Goal: Task Accomplishment & Management: Complete application form

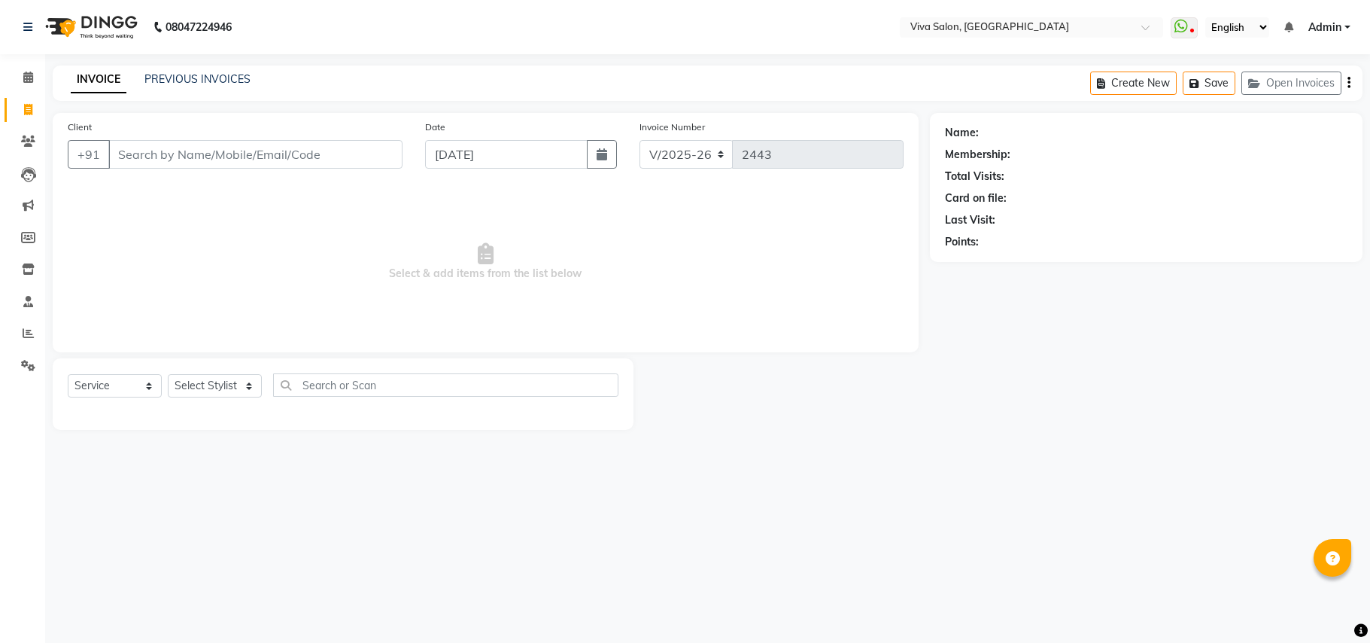
select select "7363"
select select "service"
click at [355, 140] on input "Client" at bounding box center [255, 154] width 294 height 29
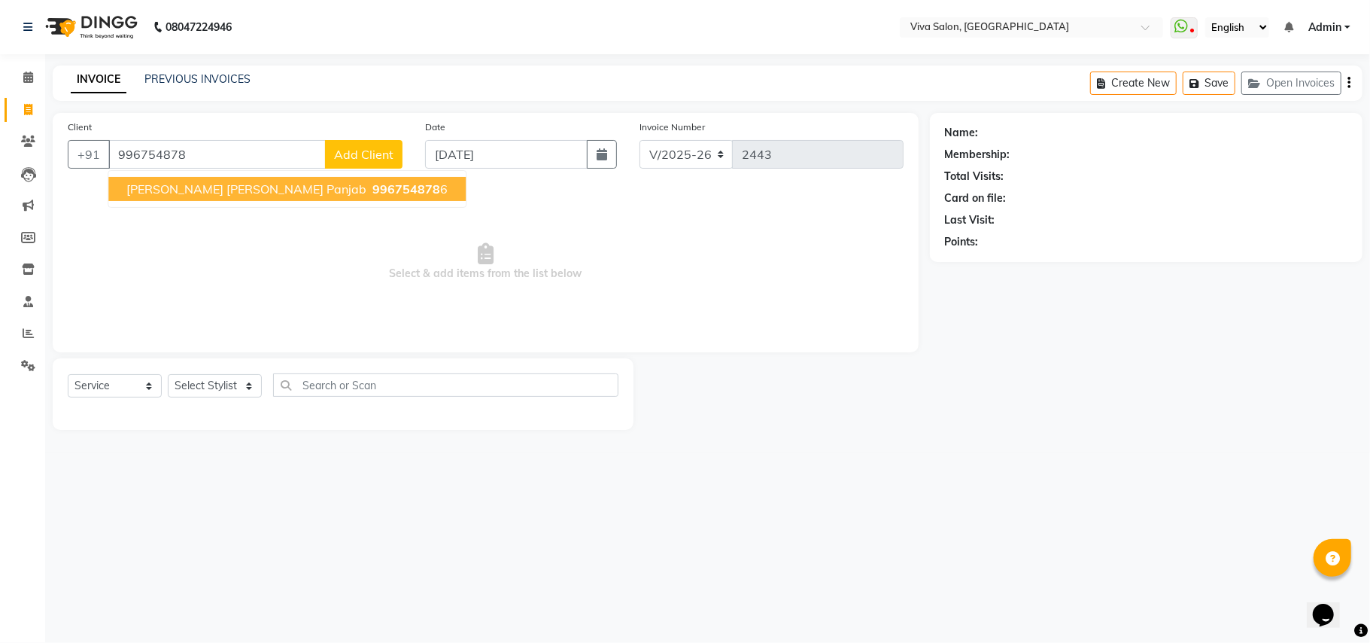
click at [373, 182] on span "996754878" at bounding box center [407, 188] width 68 height 15
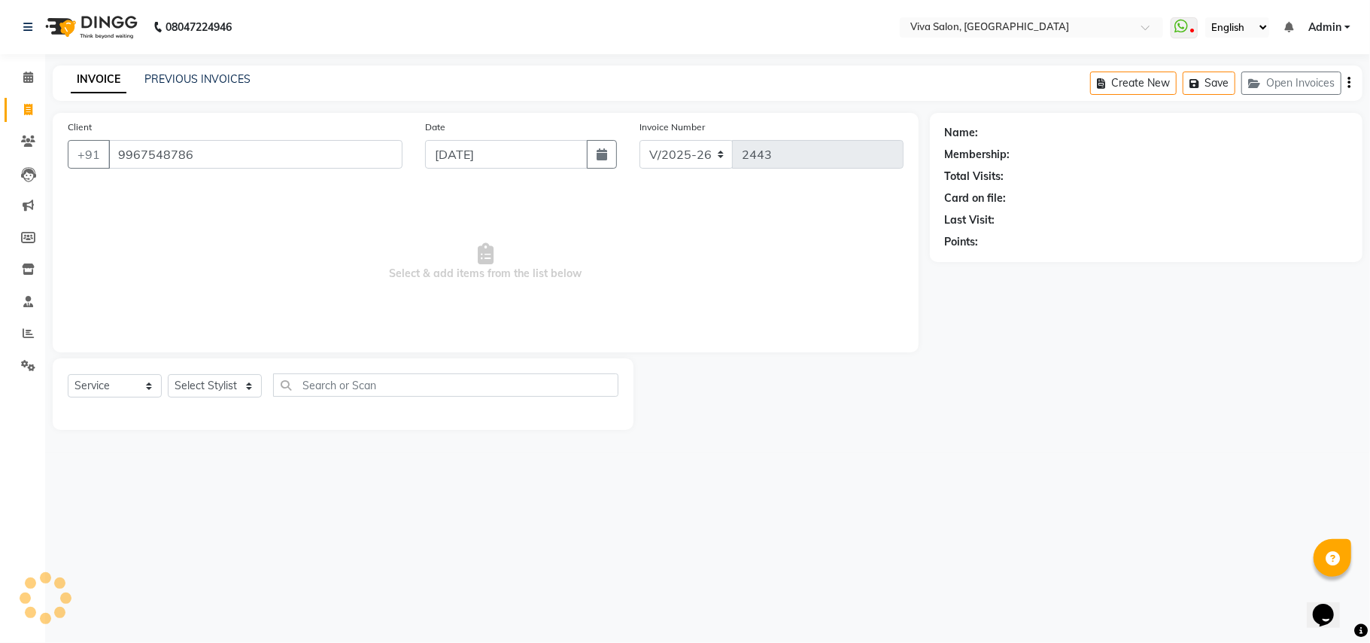
type input "9967548786"
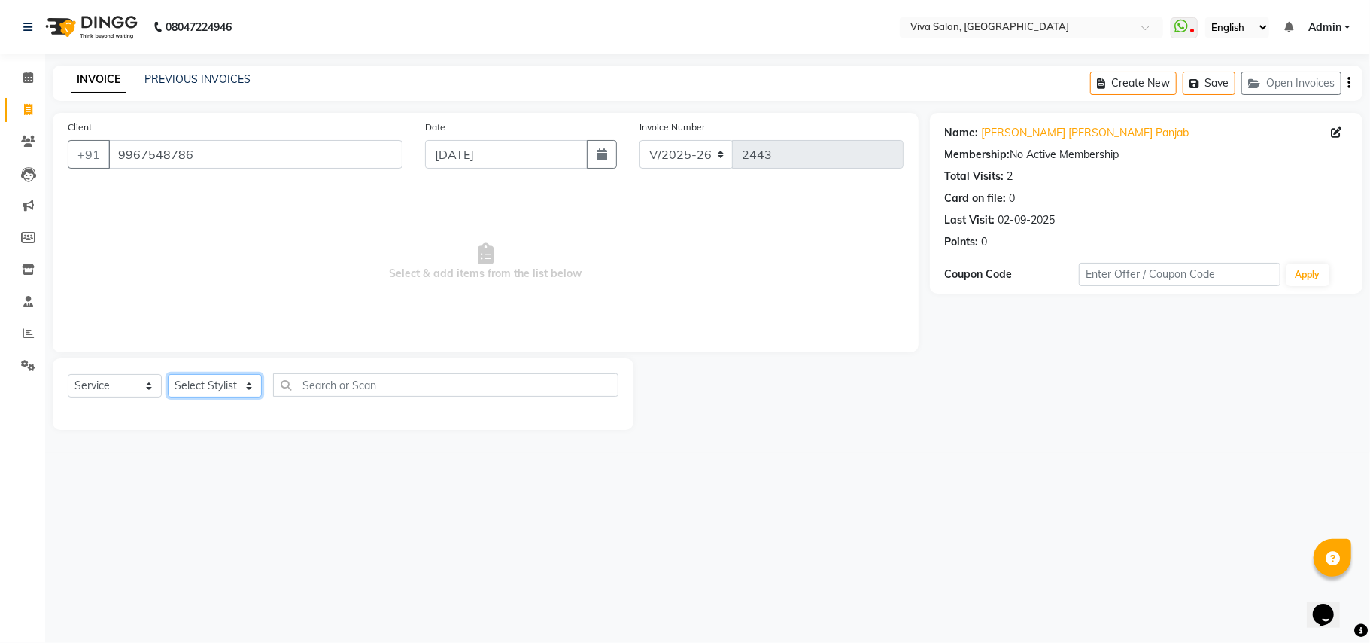
click at [247, 380] on select "Select Stylist [PERSON_NAME] [PERSON_NAME] Jidhnya [PERSON_NAME] lakhanavar [PE…" at bounding box center [215, 385] width 94 height 23
select select "63723"
click at [168, 374] on select "Select Stylist [PERSON_NAME] [PERSON_NAME] Jidhnya [PERSON_NAME] lakhanavar [PE…" at bounding box center [215, 385] width 94 height 23
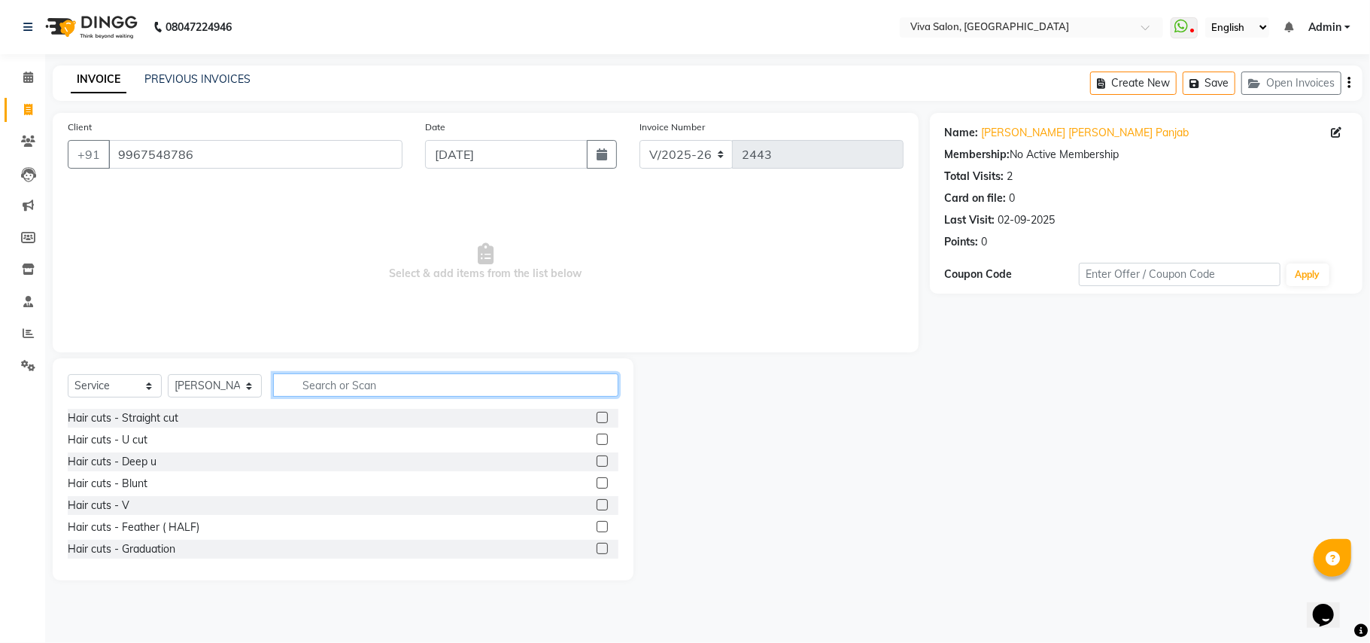
click at [528, 379] on input "text" at bounding box center [445, 384] width 345 height 23
type input "ba"
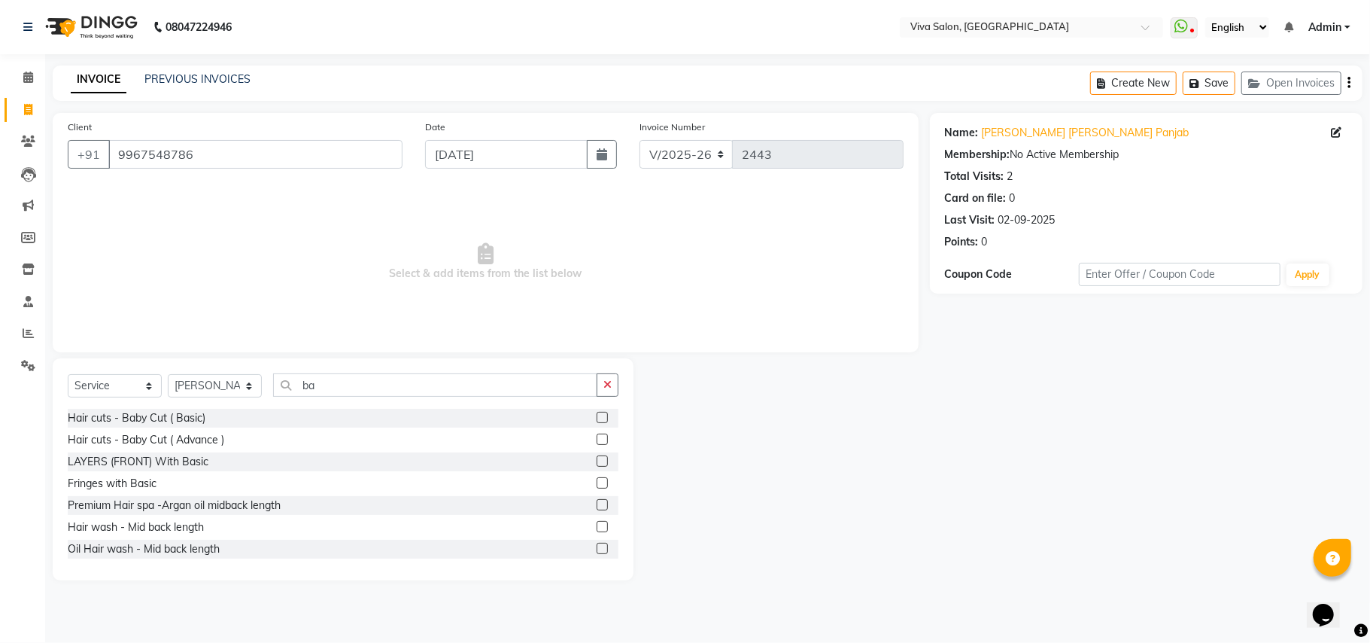
click at [597, 437] on label at bounding box center [602, 438] width 11 height 11
click at [597, 437] on input "checkbox" at bounding box center [602, 440] width 10 height 10
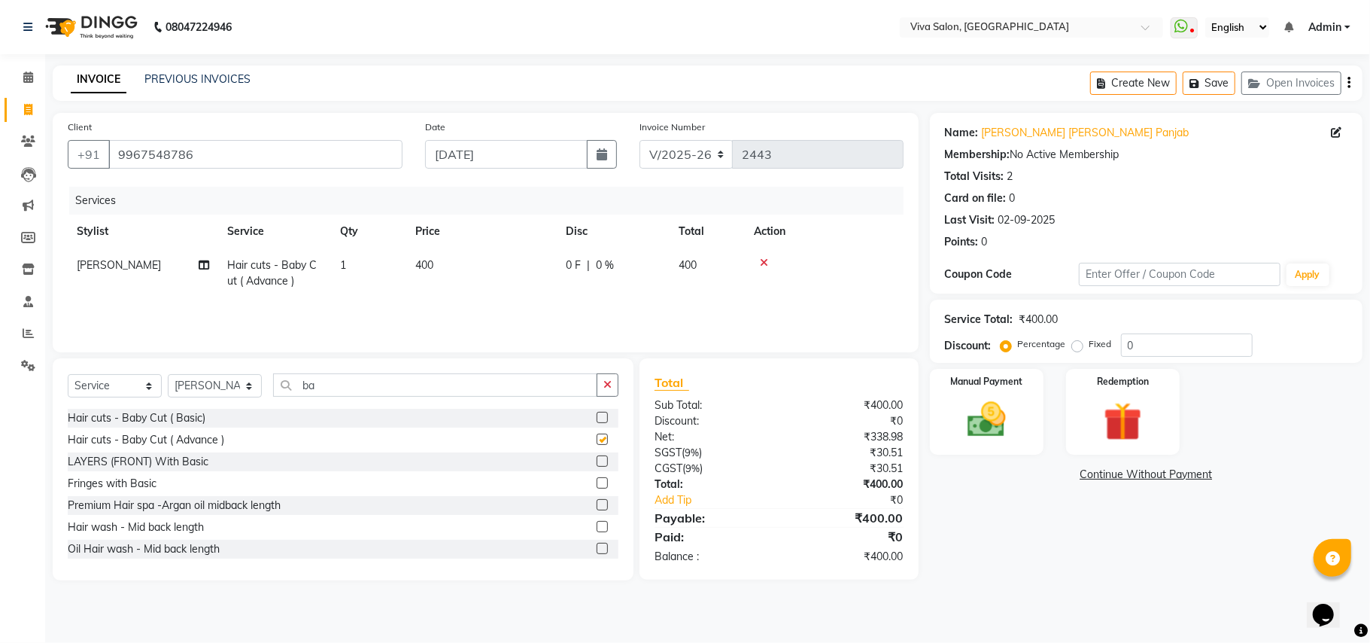
checkbox input "false"
click at [963, 464] on div "Name: [PERSON_NAME] [PERSON_NAME] Panjab Membership: No Active Membership Total…" at bounding box center [1152, 346] width 444 height 467
click at [1003, 430] on img at bounding box center [986, 420] width 65 height 47
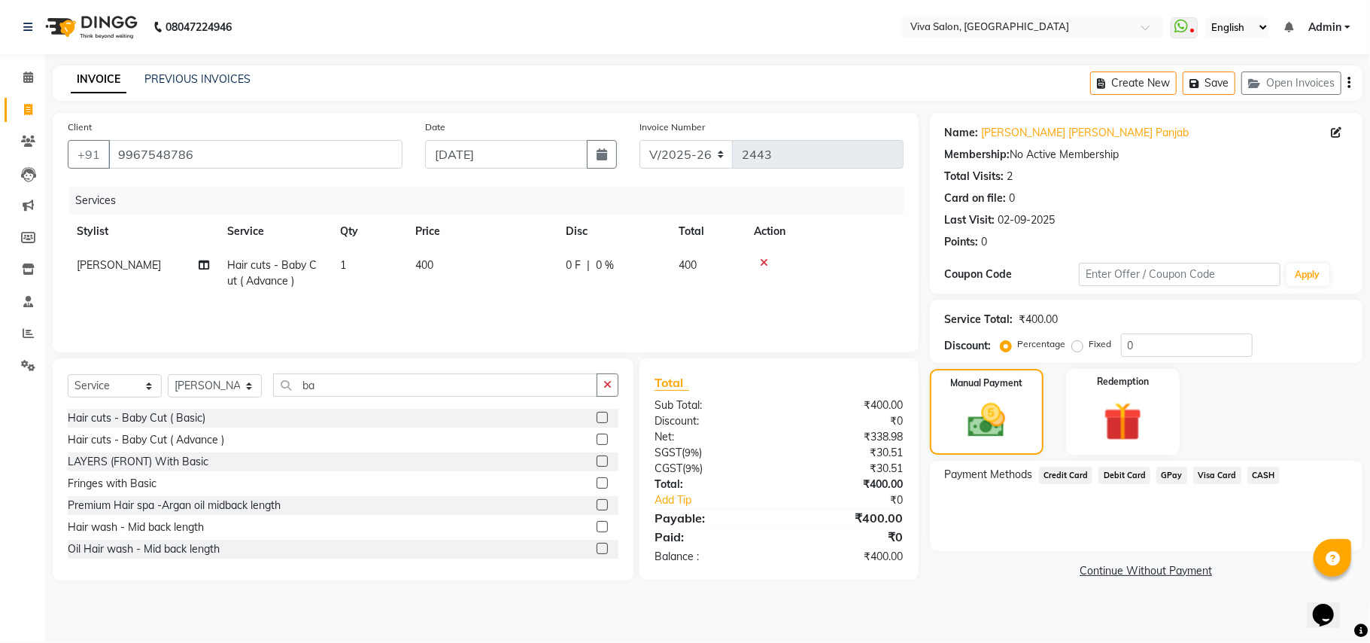
click at [1163, 476] on span "GPay" at bounding box center [1172, 475] width 31 height 17
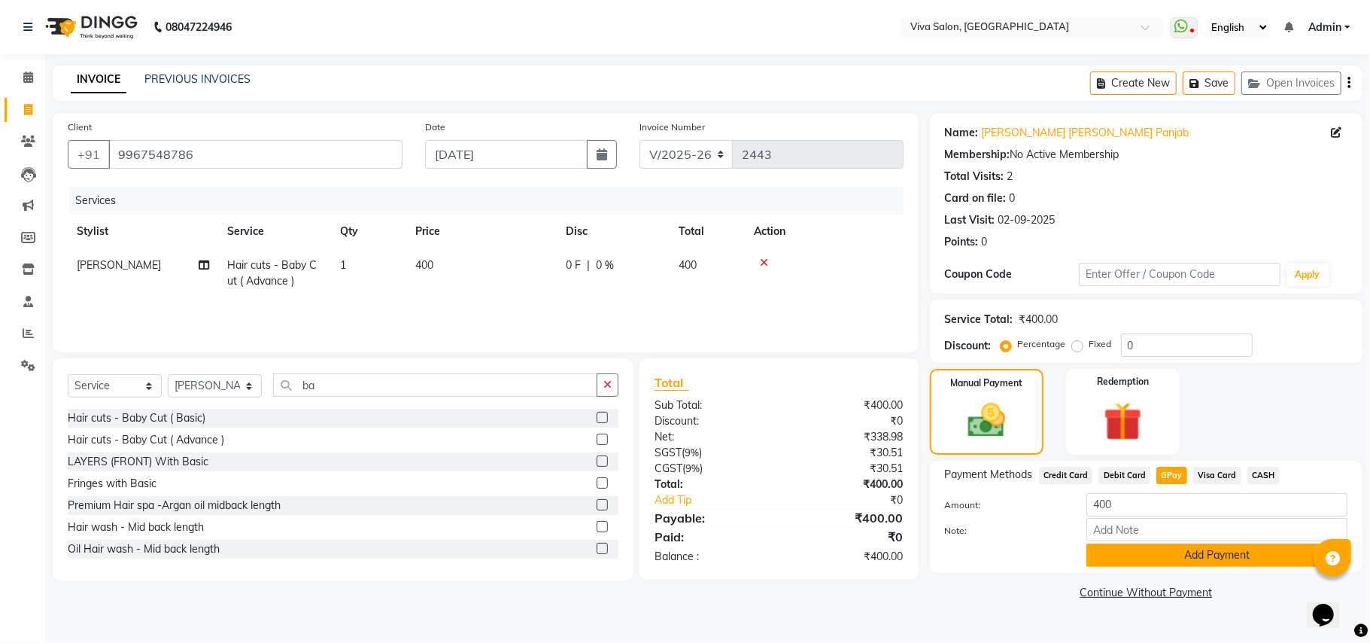
click at [1206, 546] on button "Add Payment" at bounding box center [1217, 554] width 261 height 23
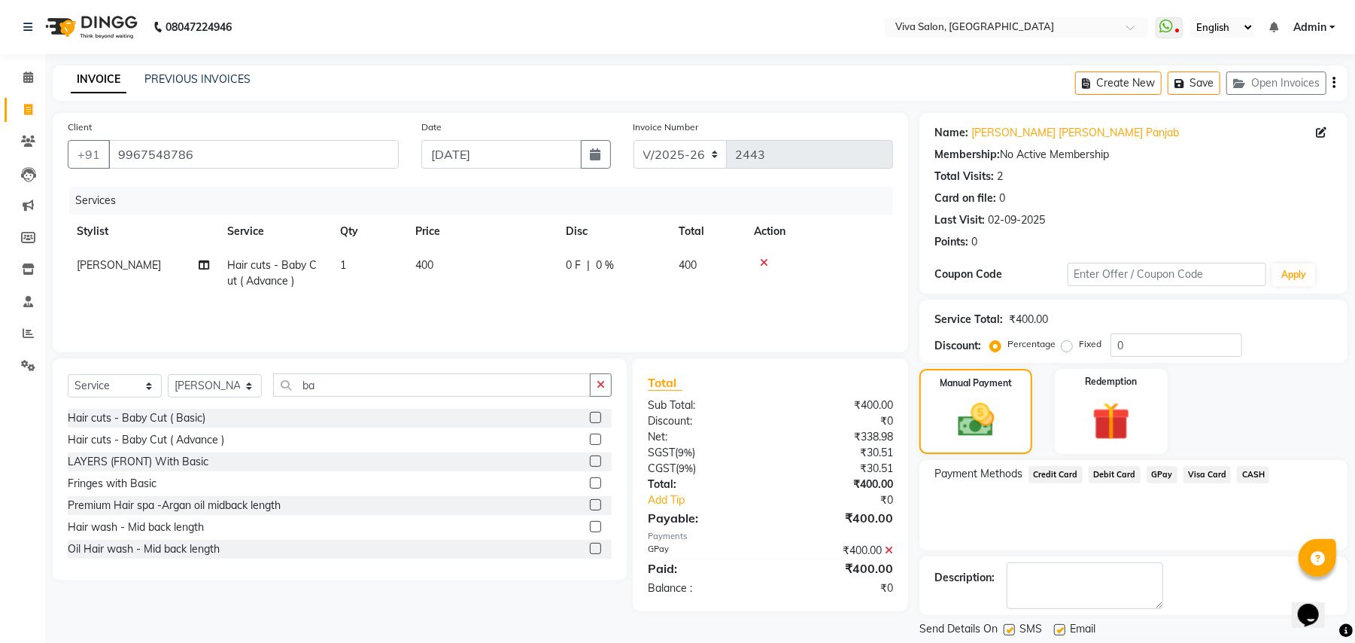
scroll to position [47, 0]
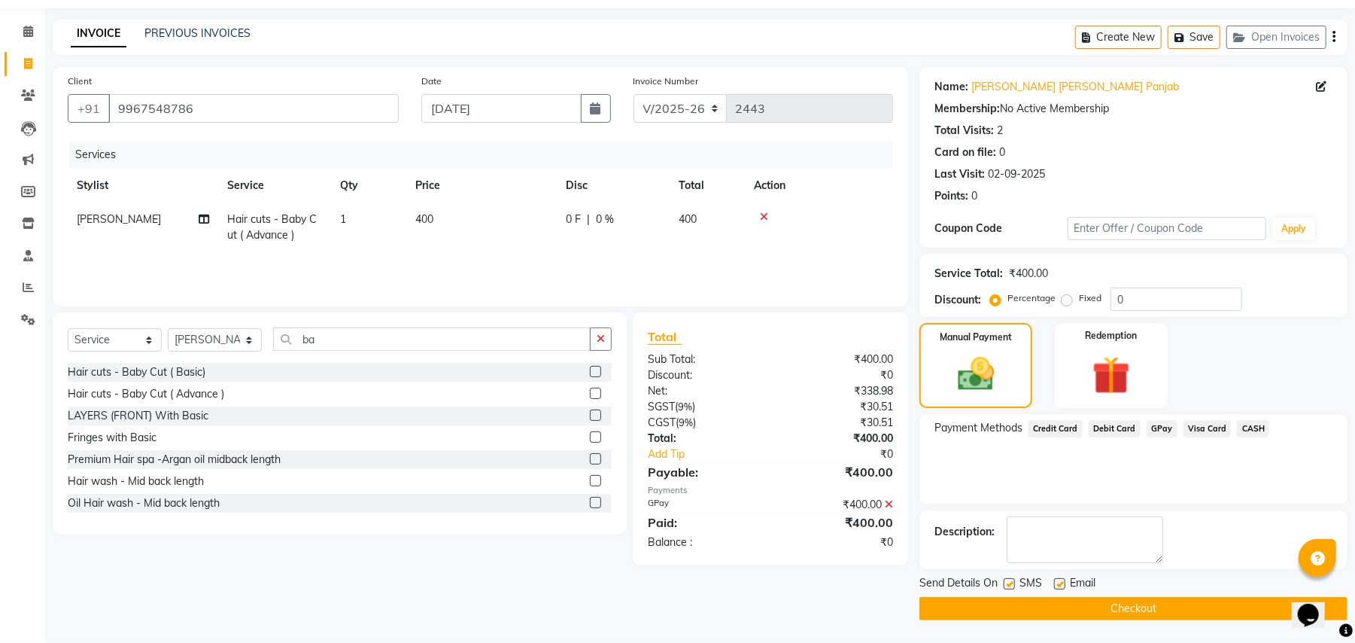
click at [1253, 425] on span "CASH" at bounding box center [1253, 428] width 32 height 17
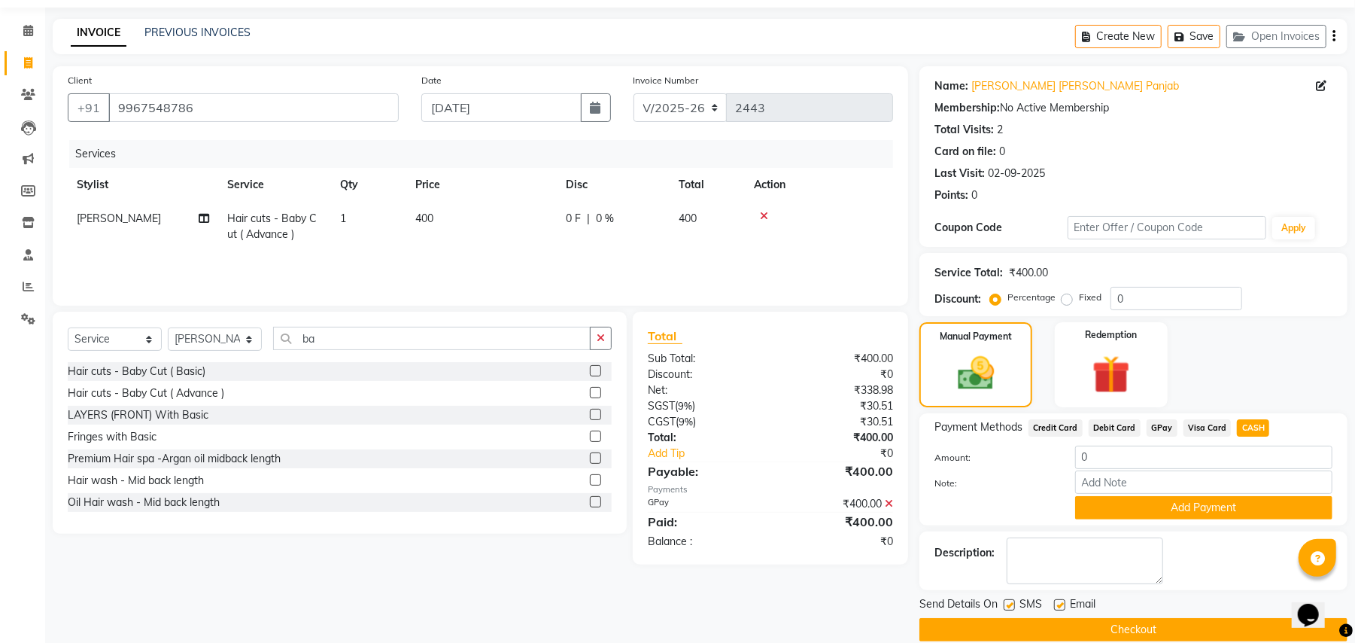
click at [890, 504] on icon at bounding box center [889, 503] width 8 height 11
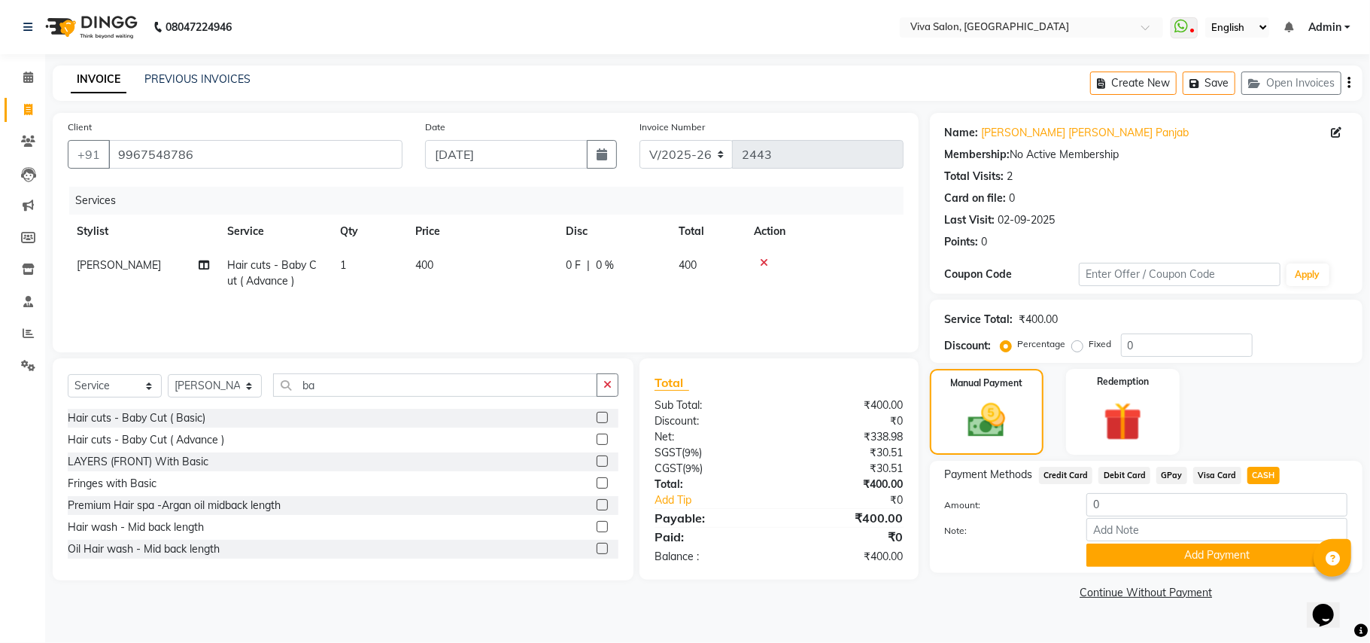
click at [1212, 476] on span "Visa Card" at bounding box center [1218, 475] width 48 height 17
type input "400"
click at [1253, 476] on span "CASH" at bounding box center [1264, 475] width 32 height 17
click at [1204, 560] on button "Add Payment" at bounding box center [1217, 554] width 261 height 23
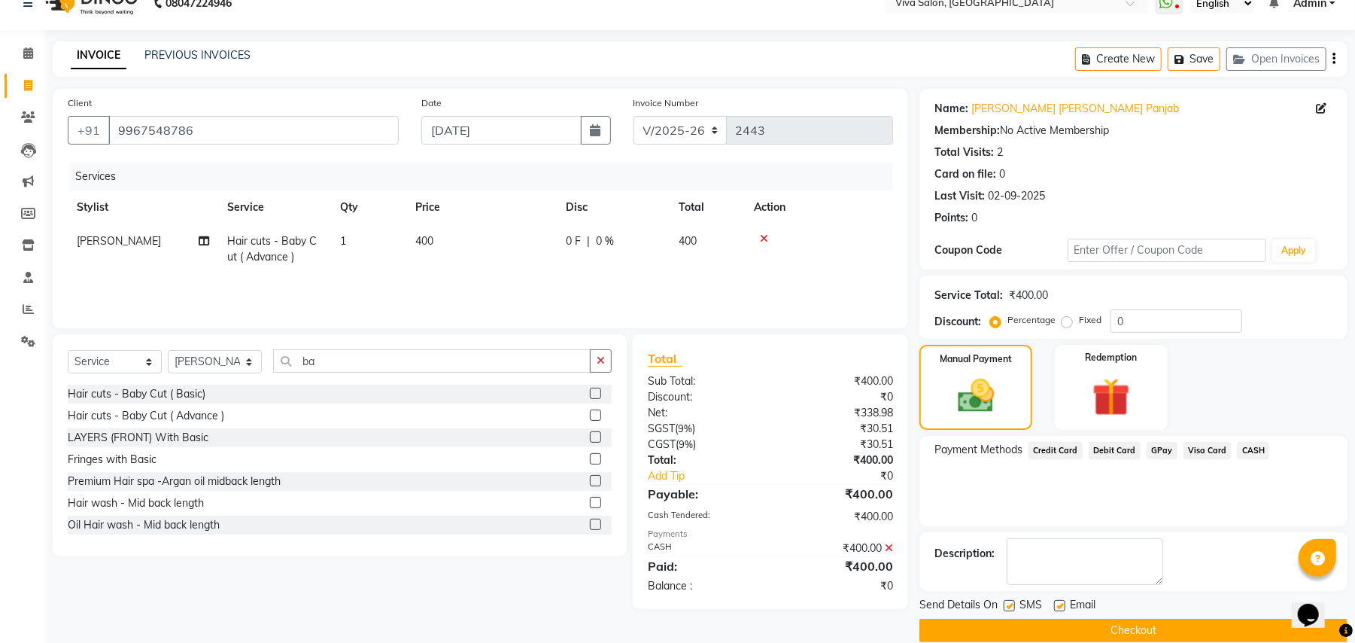
scroll to position [47, 0]
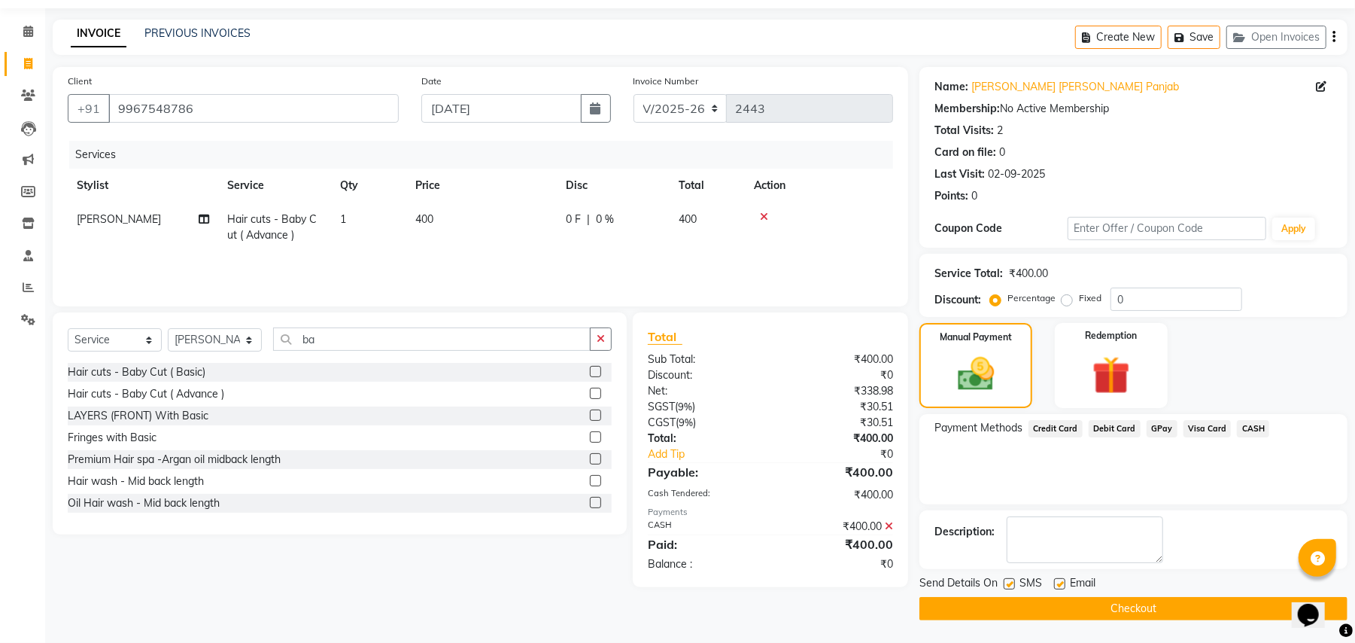
click at [1138, 605] on button "Checkout" at bounding box center [1134, 608] width 428 height 23
